Goal: Navigation & Orientation: Find specific page/section

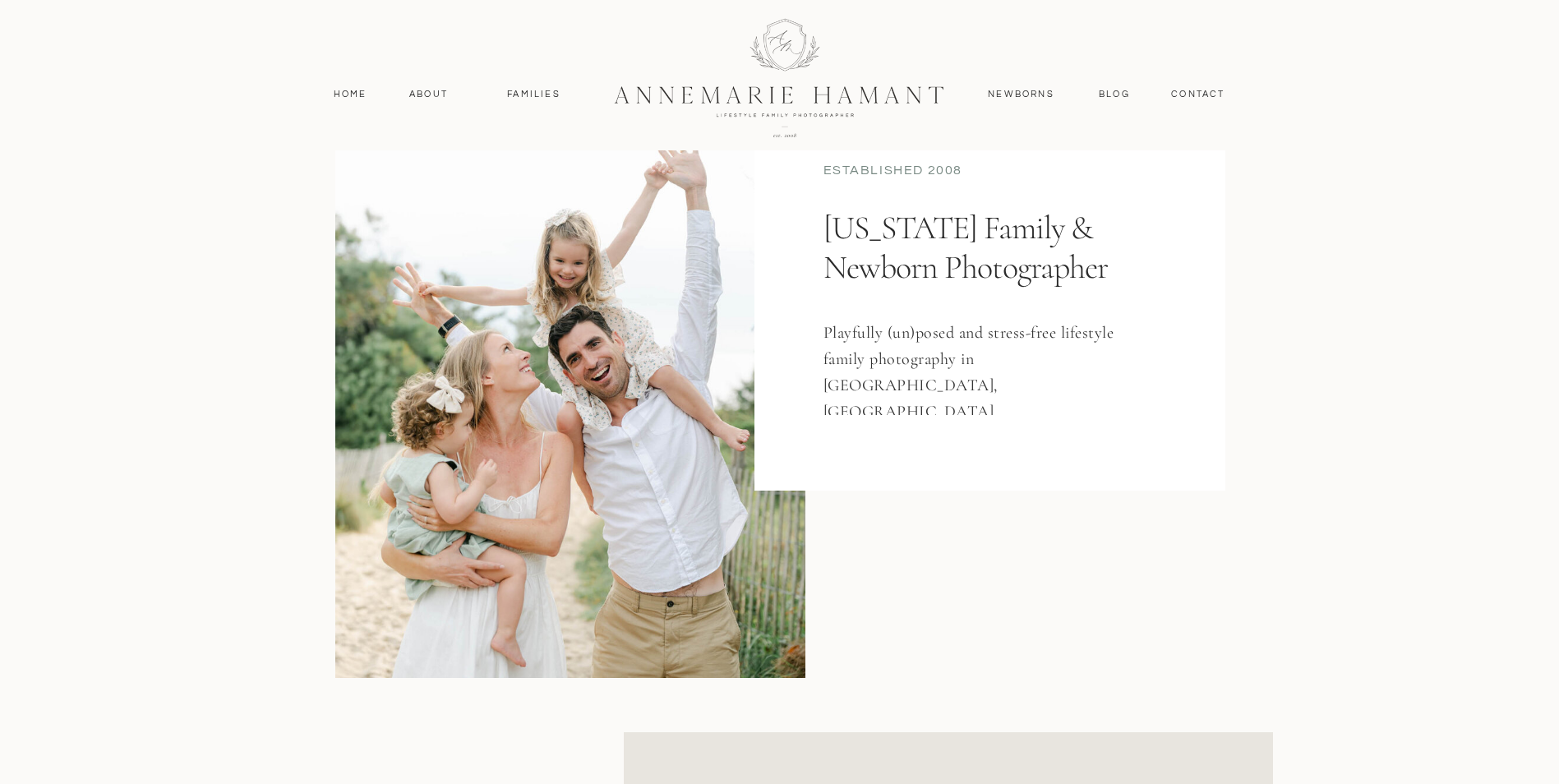
scroll to position [164, 0]
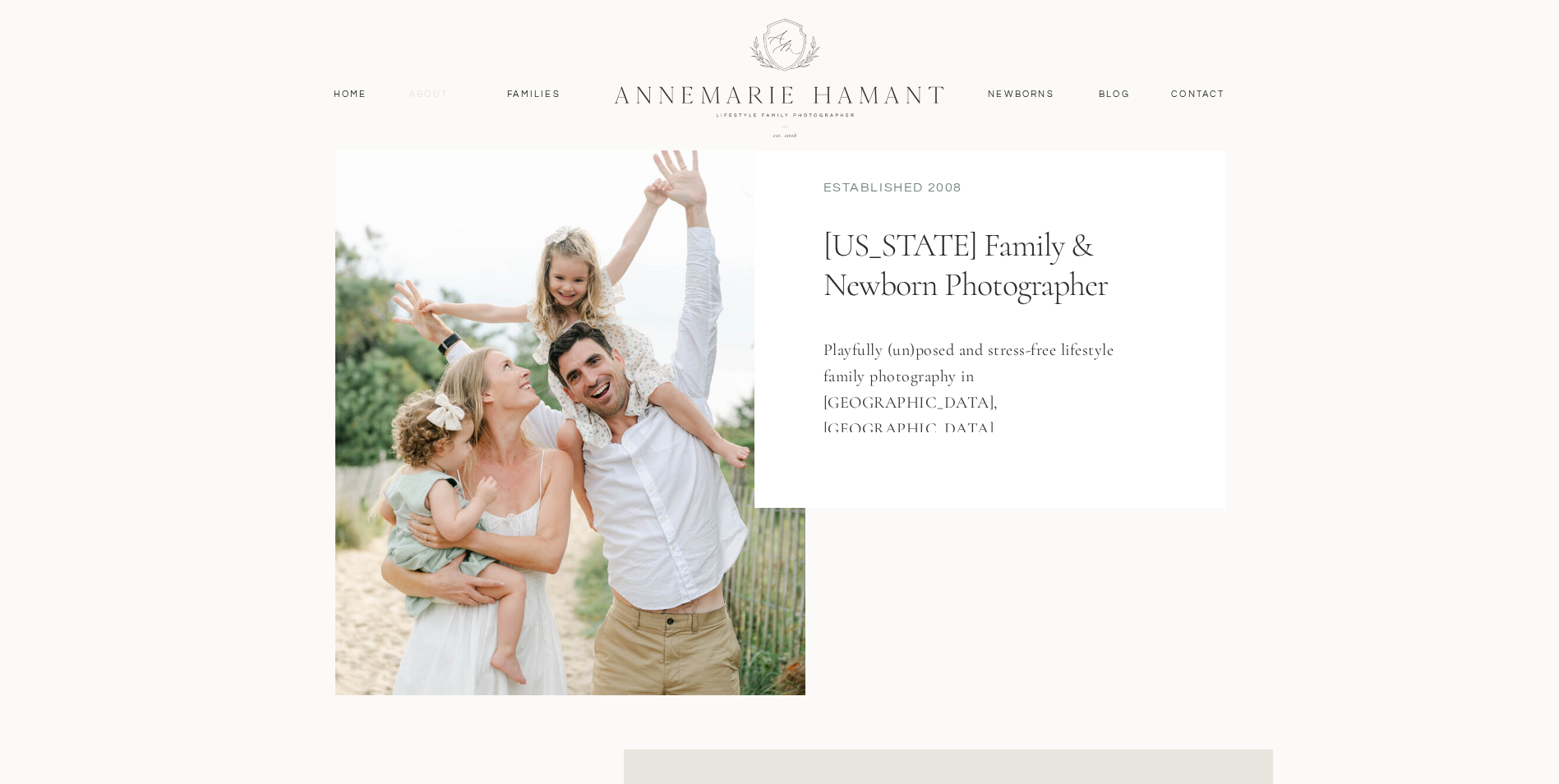
click at [439, 100] on nav "About" at bounding box center [429, 94] width 48 height 15
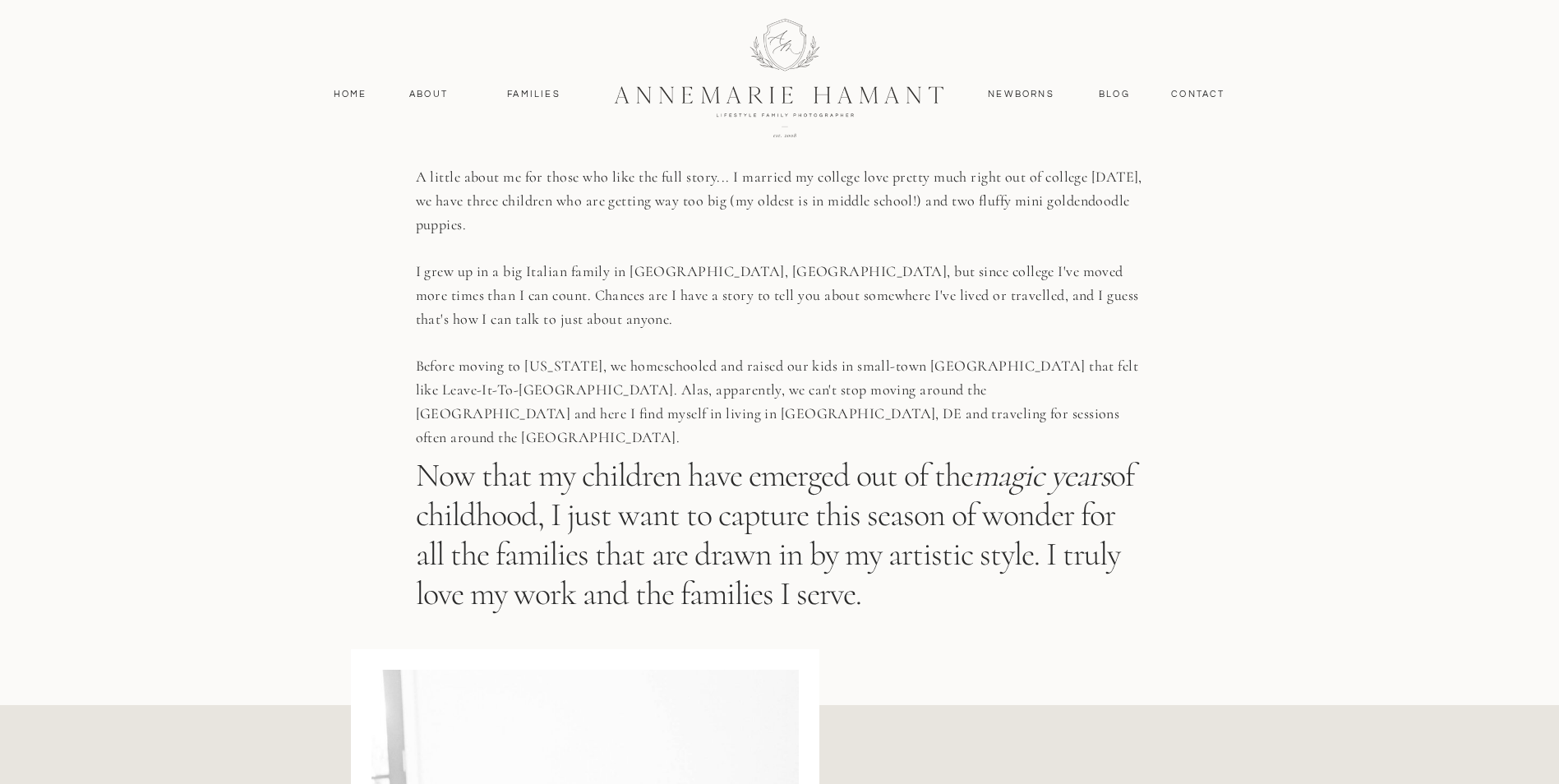
scroll to position [1150, 0]
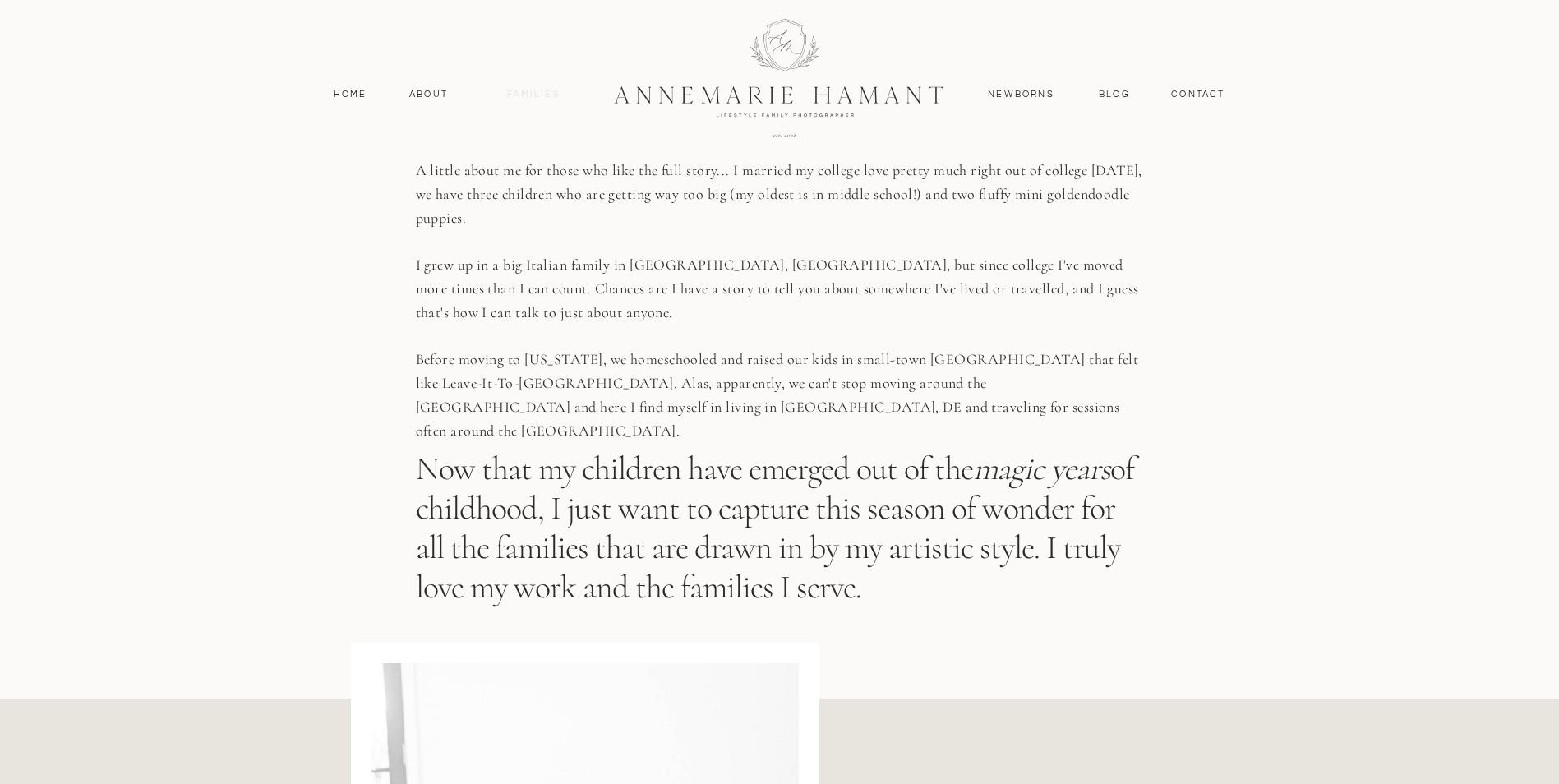
click at [546, 95] on nav "Families" at bounding box center [534, 94] width 74 height 15
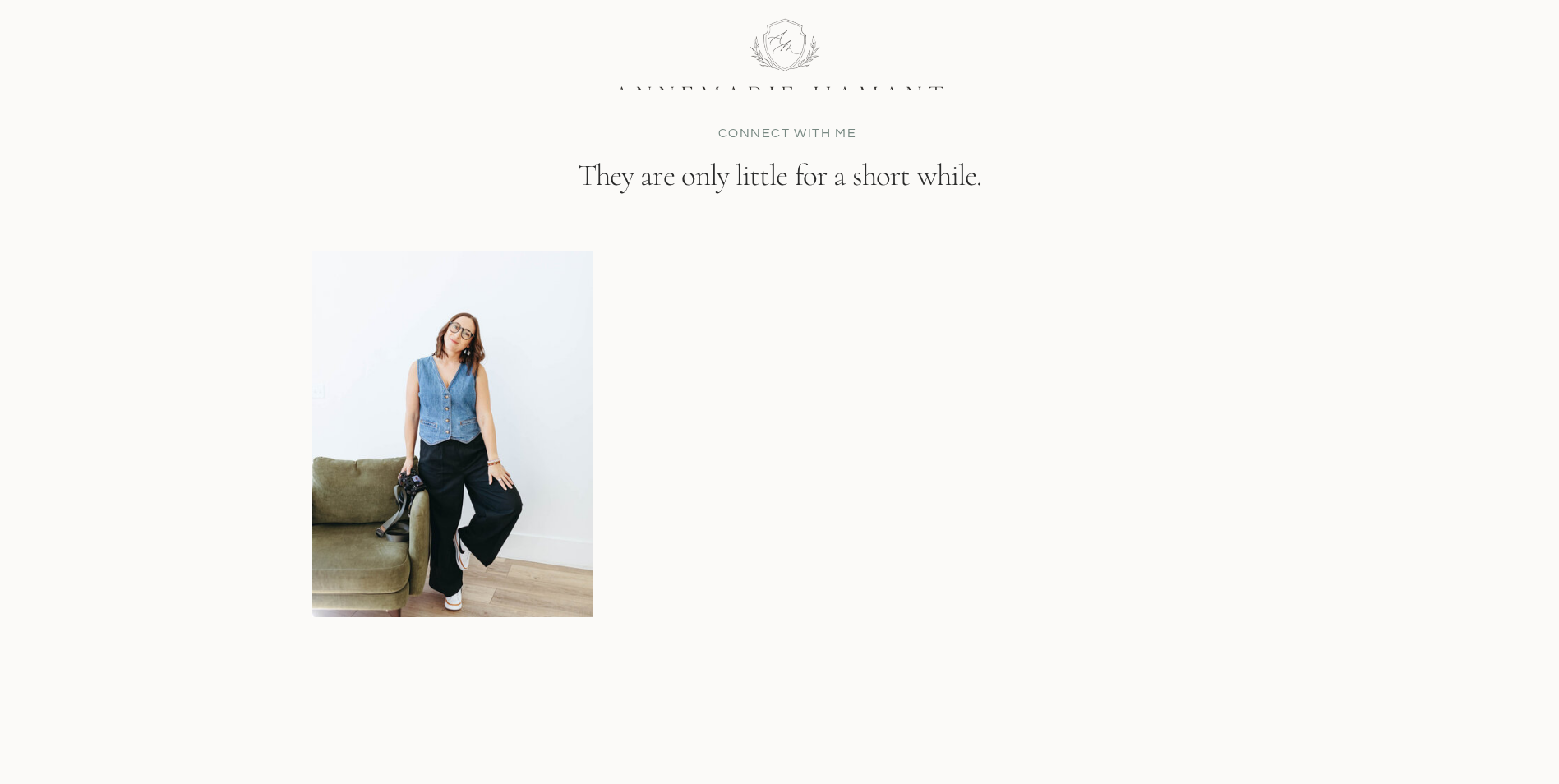
scroll to position [9693, 0]
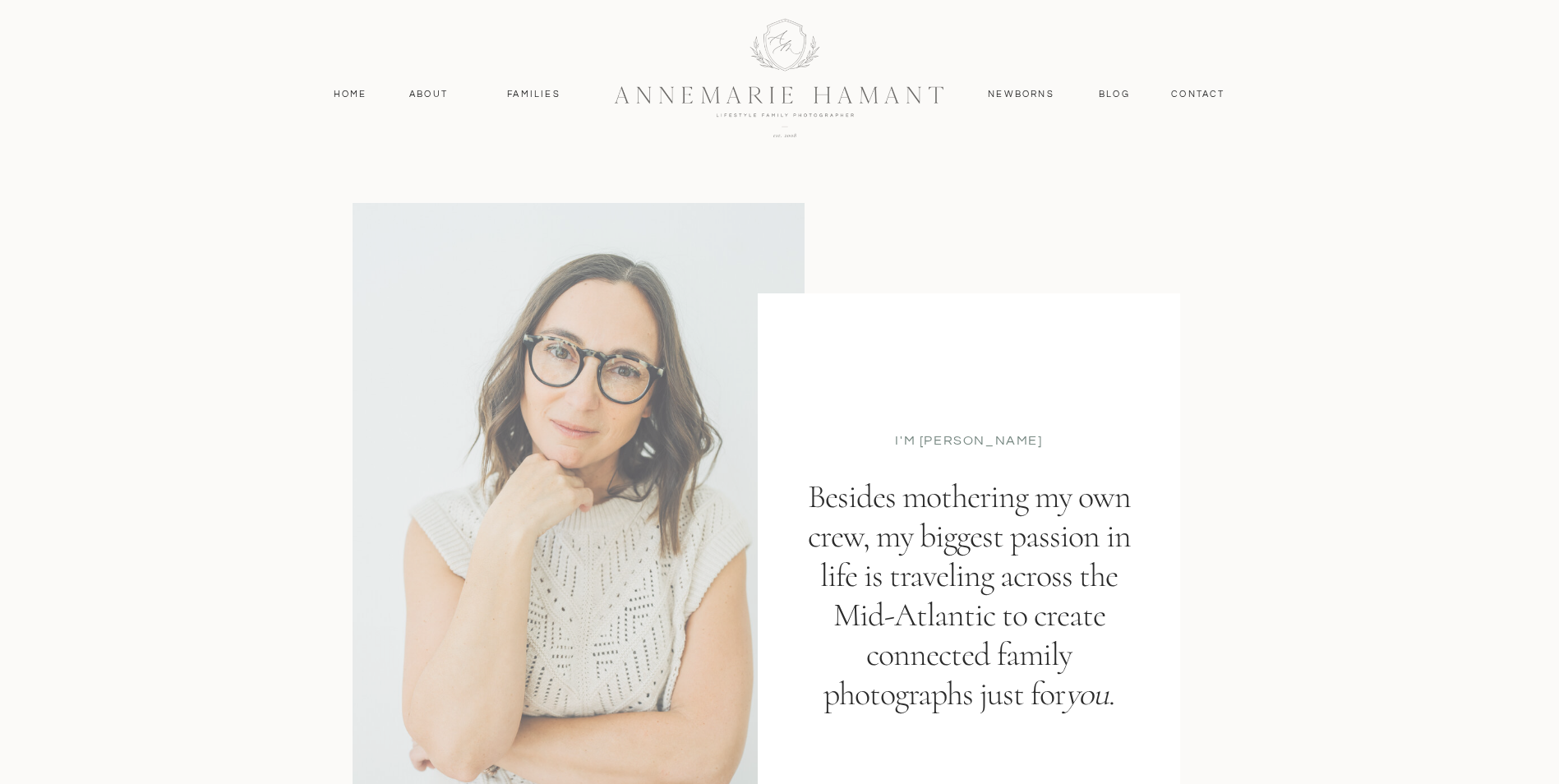
scroll to position [1150, 0]
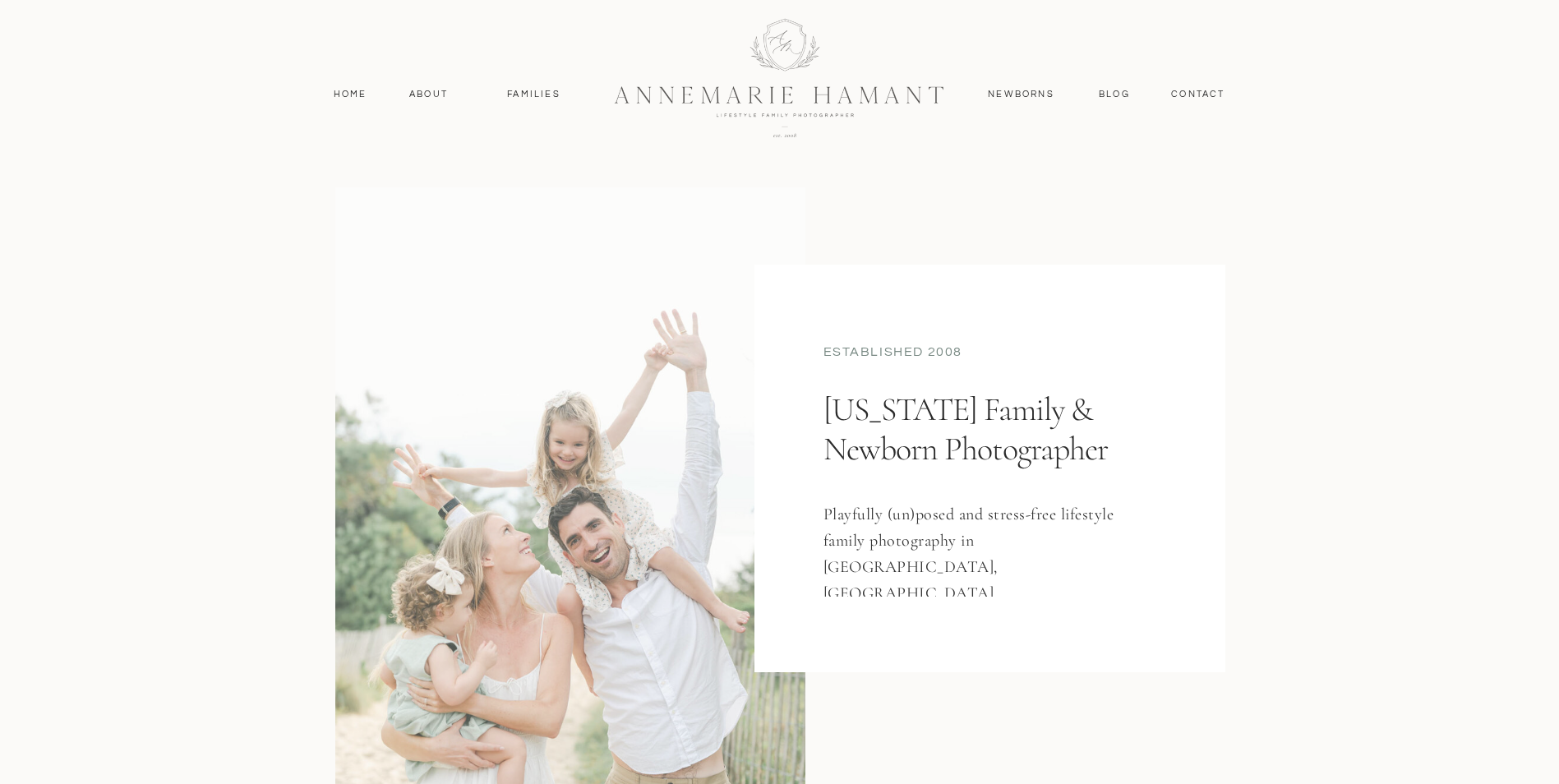
scroll to position [164, 0]
